Goal: Transaction & Acquisition: Purchase product/service

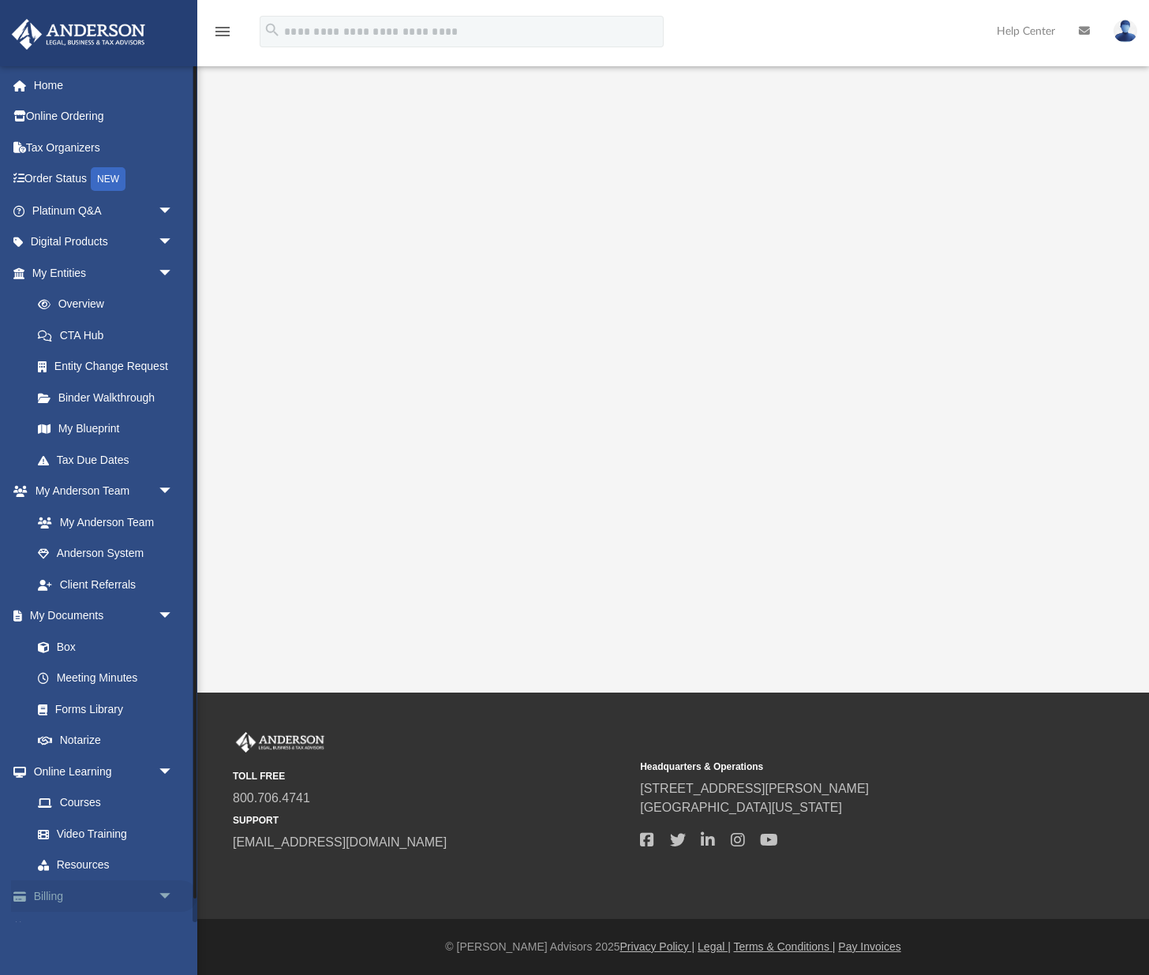
click at [50, 892] on link "Billing arrow_drop_down" at bounding box center [104, 896] width 186 height 32
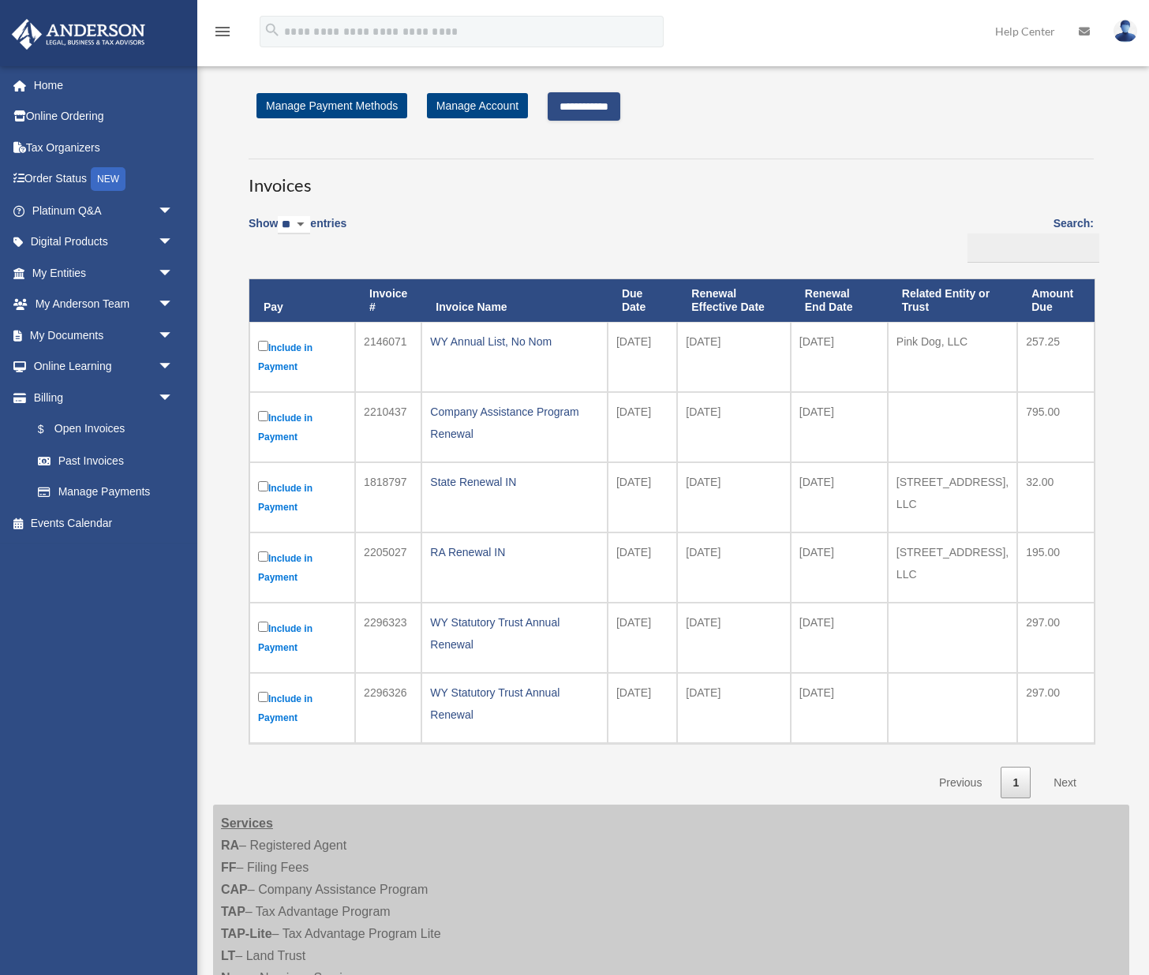
click at [1059, 781] on link "Next" at bounding box center [1064, 783] width 47 height 32
click at [1071, 783] on link "Next" at bounding box center [1064, 783] width 47 height 32
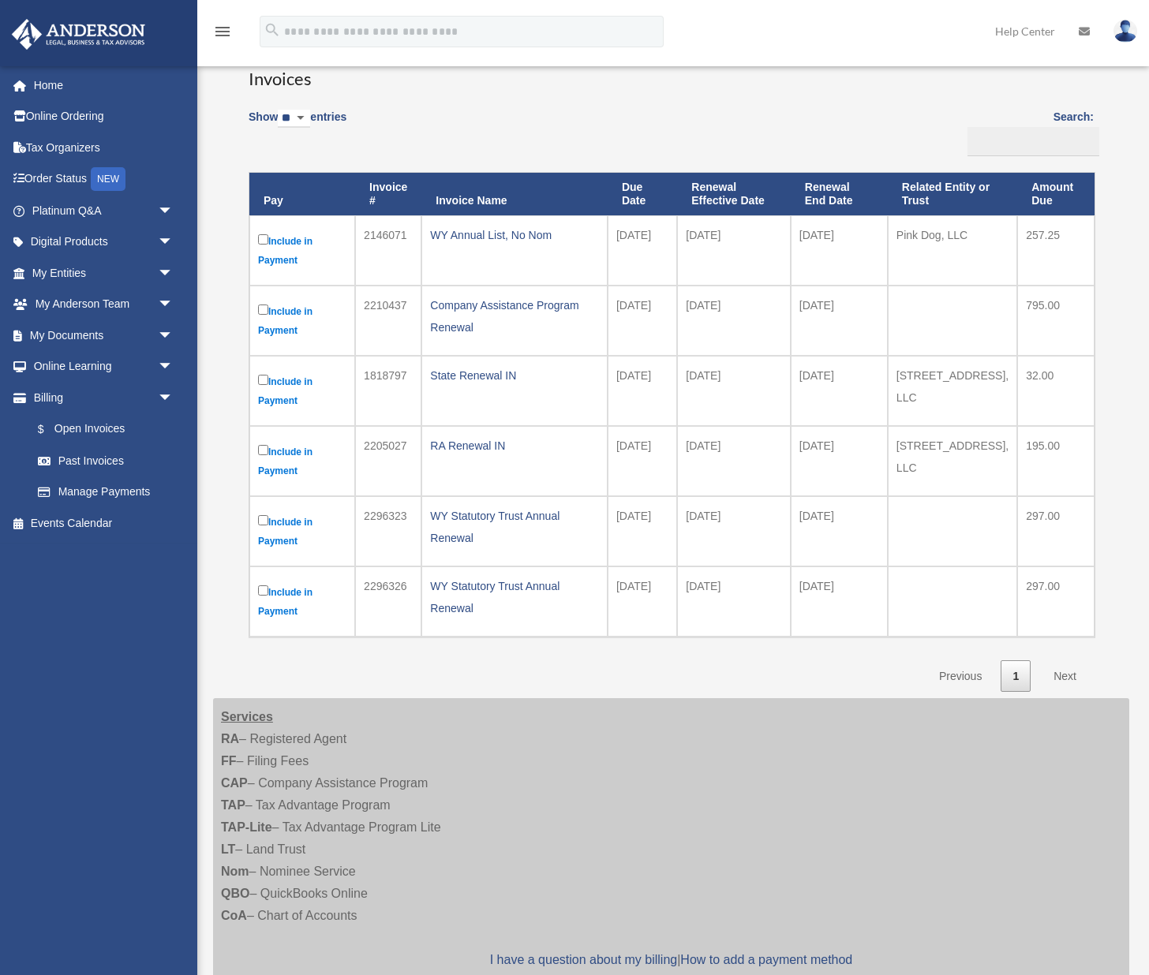
scroll to position [73, 0]
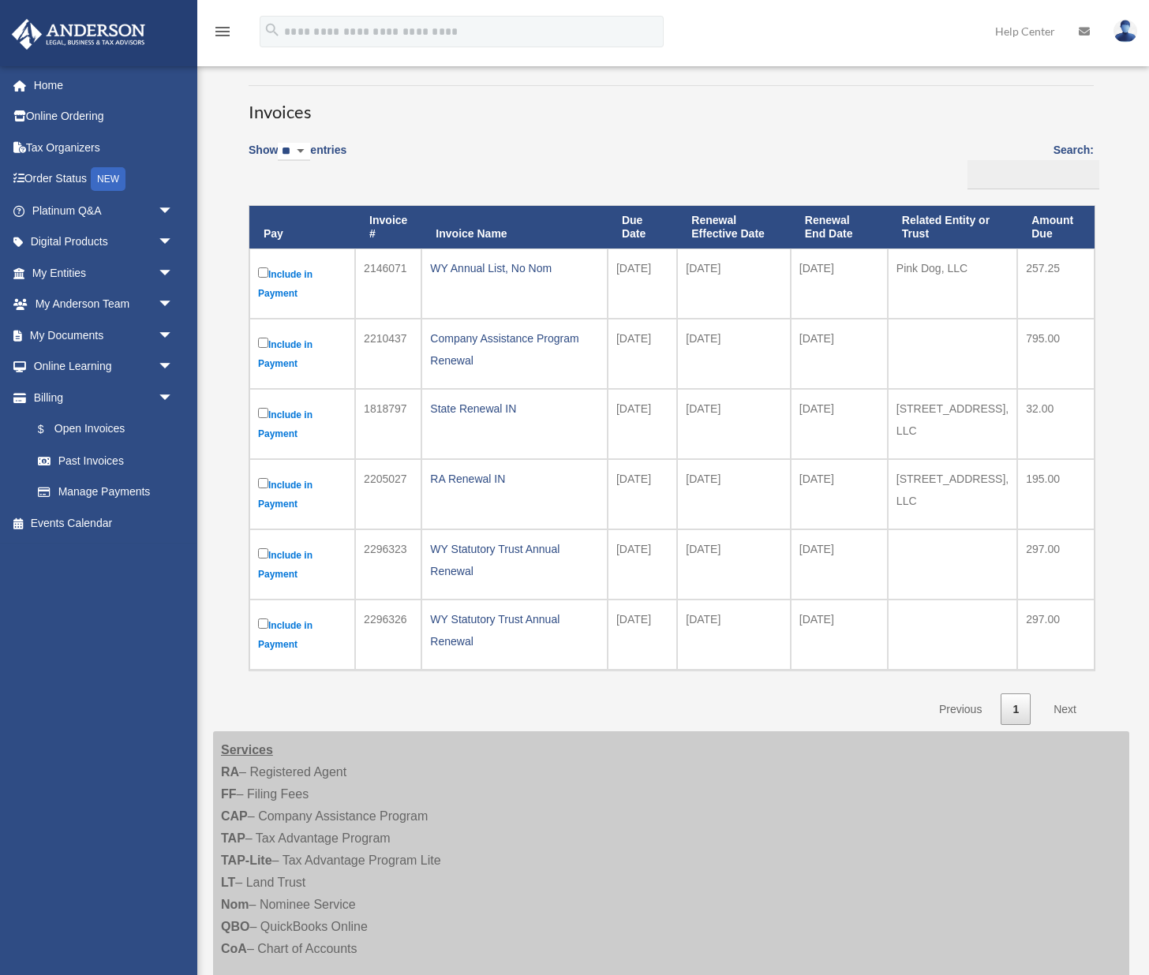
click at [1070, 711] on link "Next" at bounding box center [1064, 709] width 47 height 32
click at [278, 274] on label "Include in Payment" at bounding box center [302, 283] width 88 height 39
click at [290, 274] on label "Include in Payment" at bounding box center [302, 283] width 88 height 39
click at [519, 265] on div "WY Annual List, No Nom" at bounding box center [514, 268] width 169 height 22
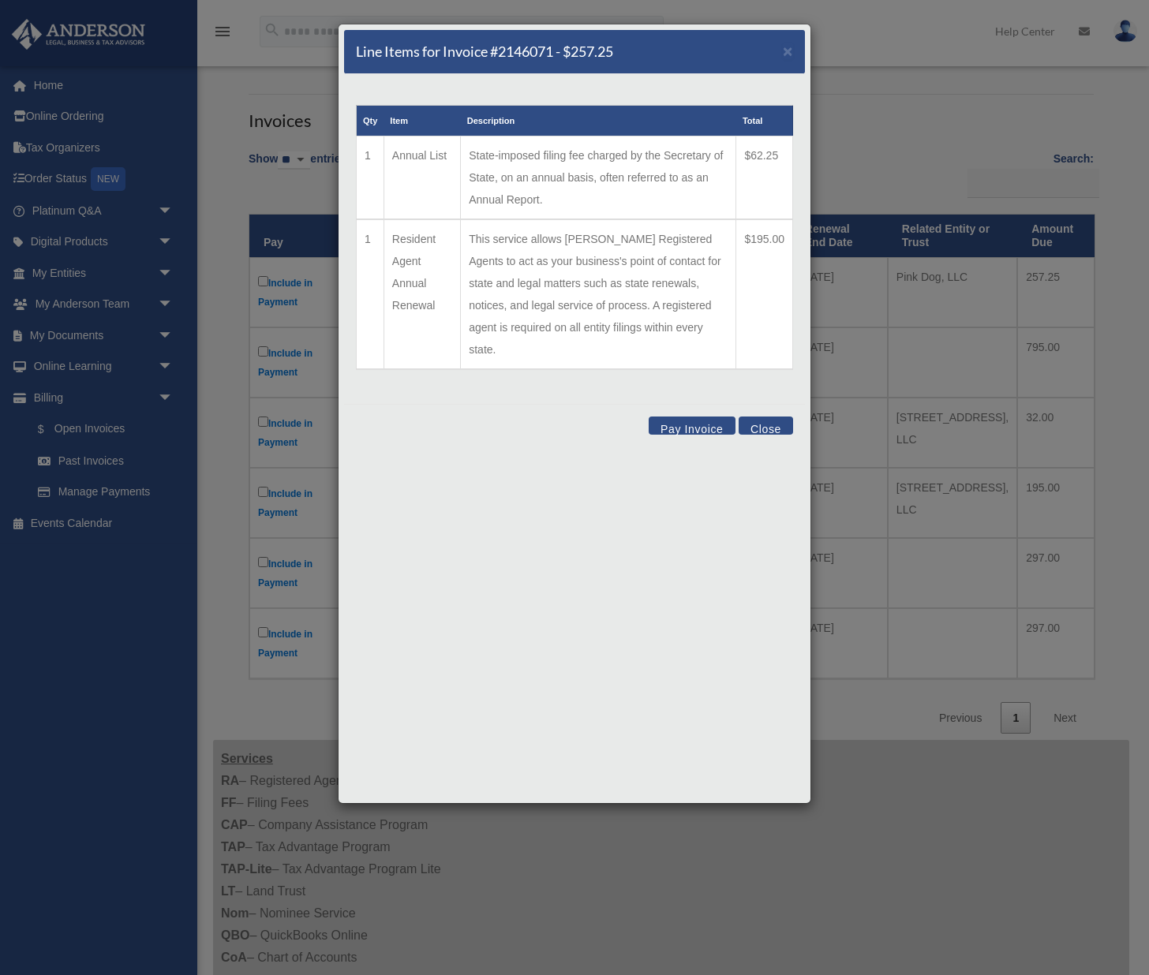
scroll to position [58, 0]
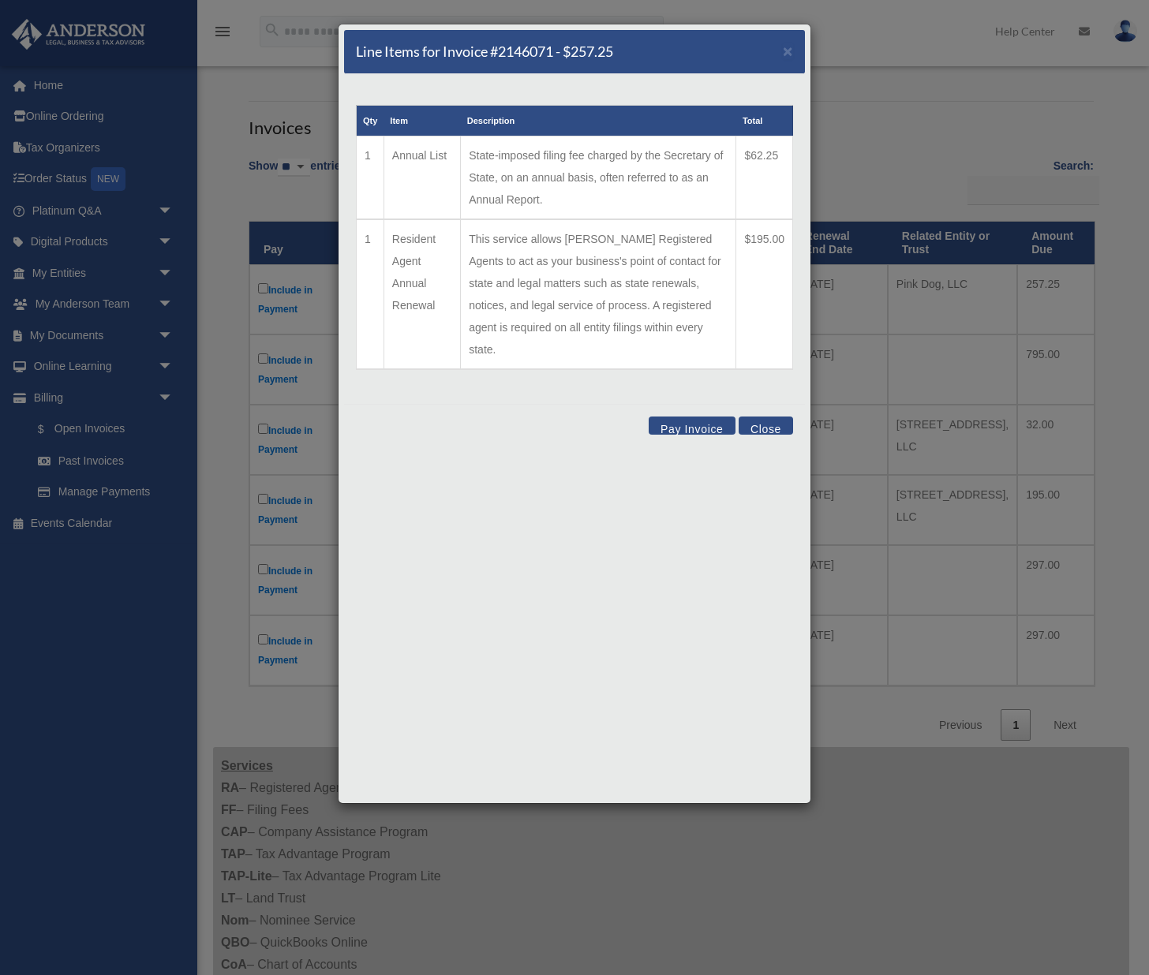
click at [691, 417] on button "Pay Invoice" at bounding box center [691, 426] width 87 height 18
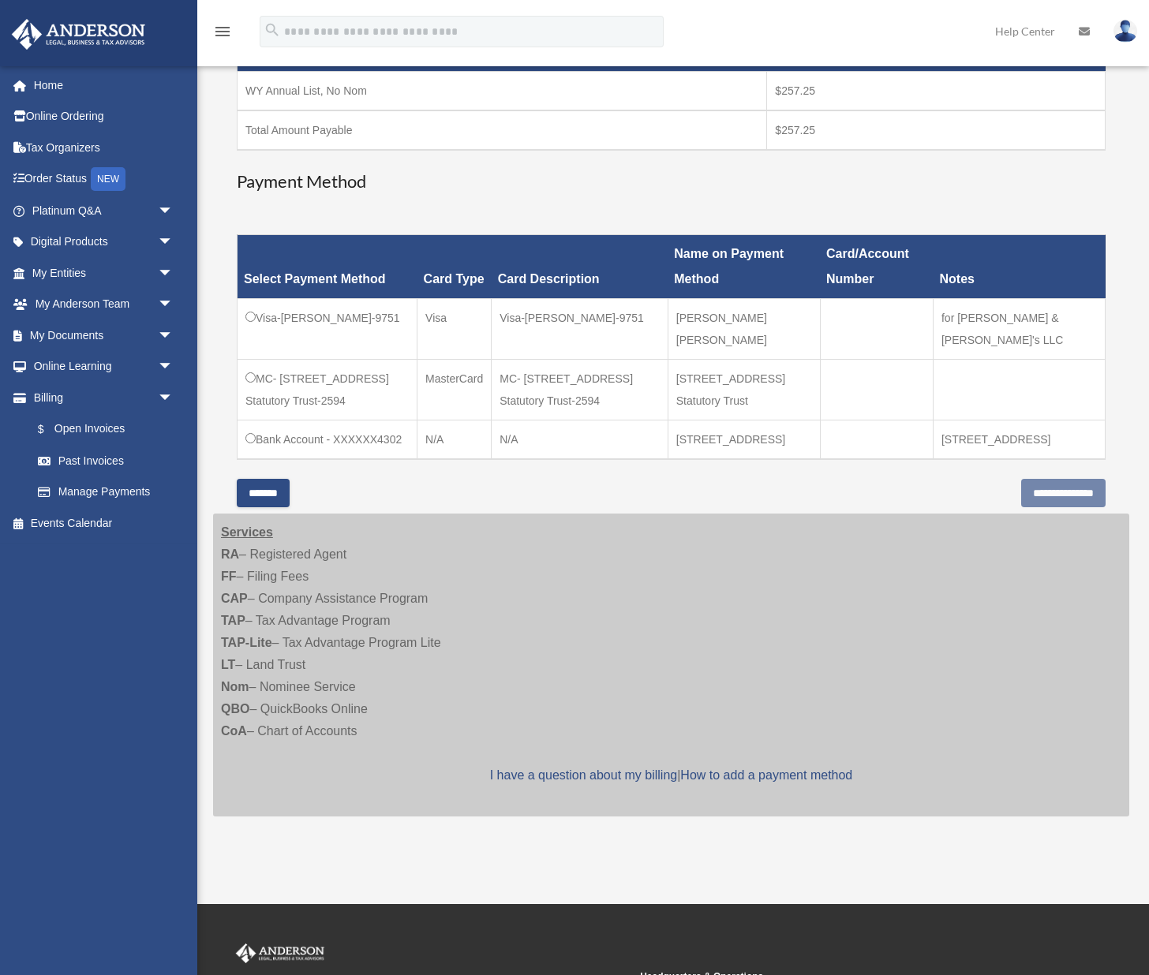
scroll to position [293, 0]
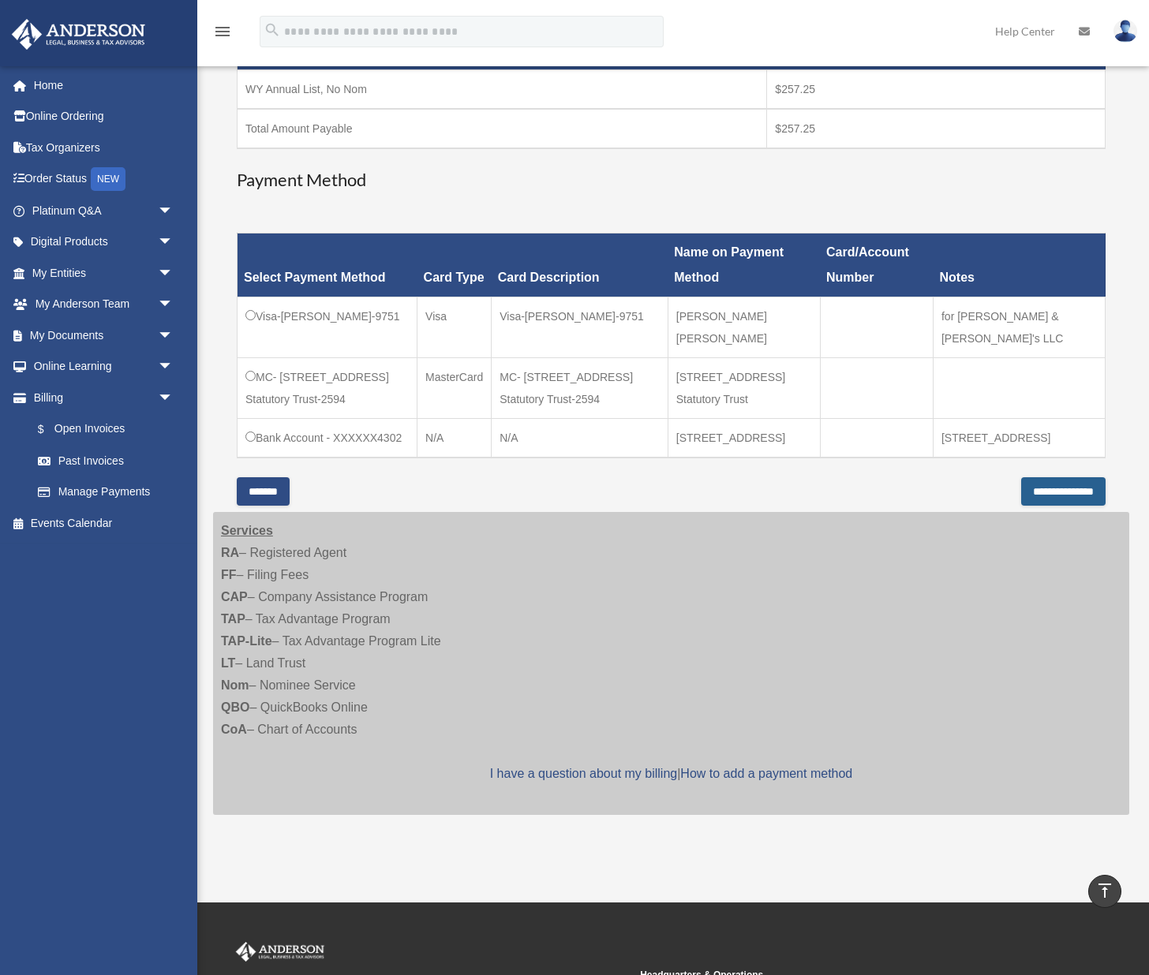
click at [1025, 497] on input "**********" at bounding box center [1063, 491] width 84 height 28
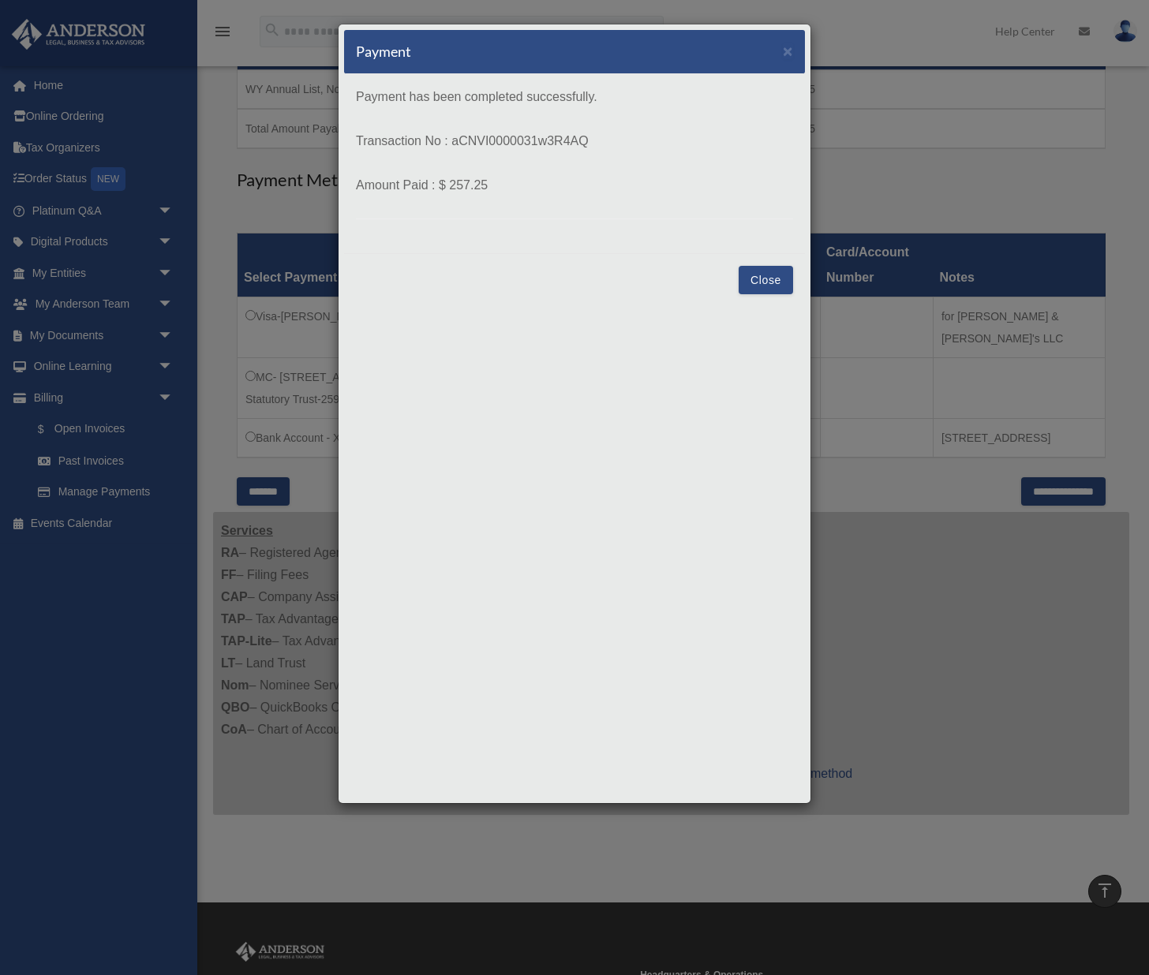
click at [766, 285] on button "Close" at bounding box center [765, 280] width 54 height 28
